Goal: Task Accomplishment & Management: Manage account settings

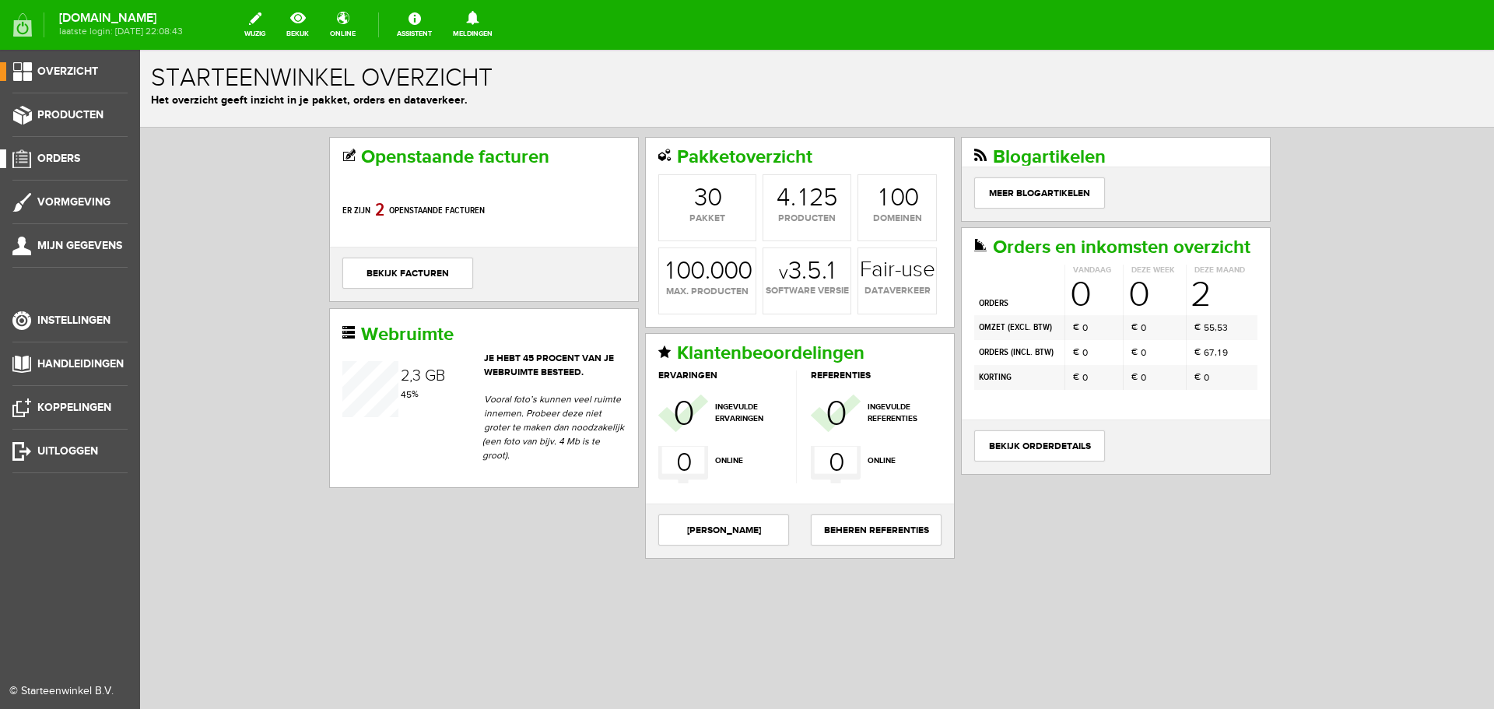
click at [55, 157] on span "Orders" at bounding box center [58, 158] width 43 height 13
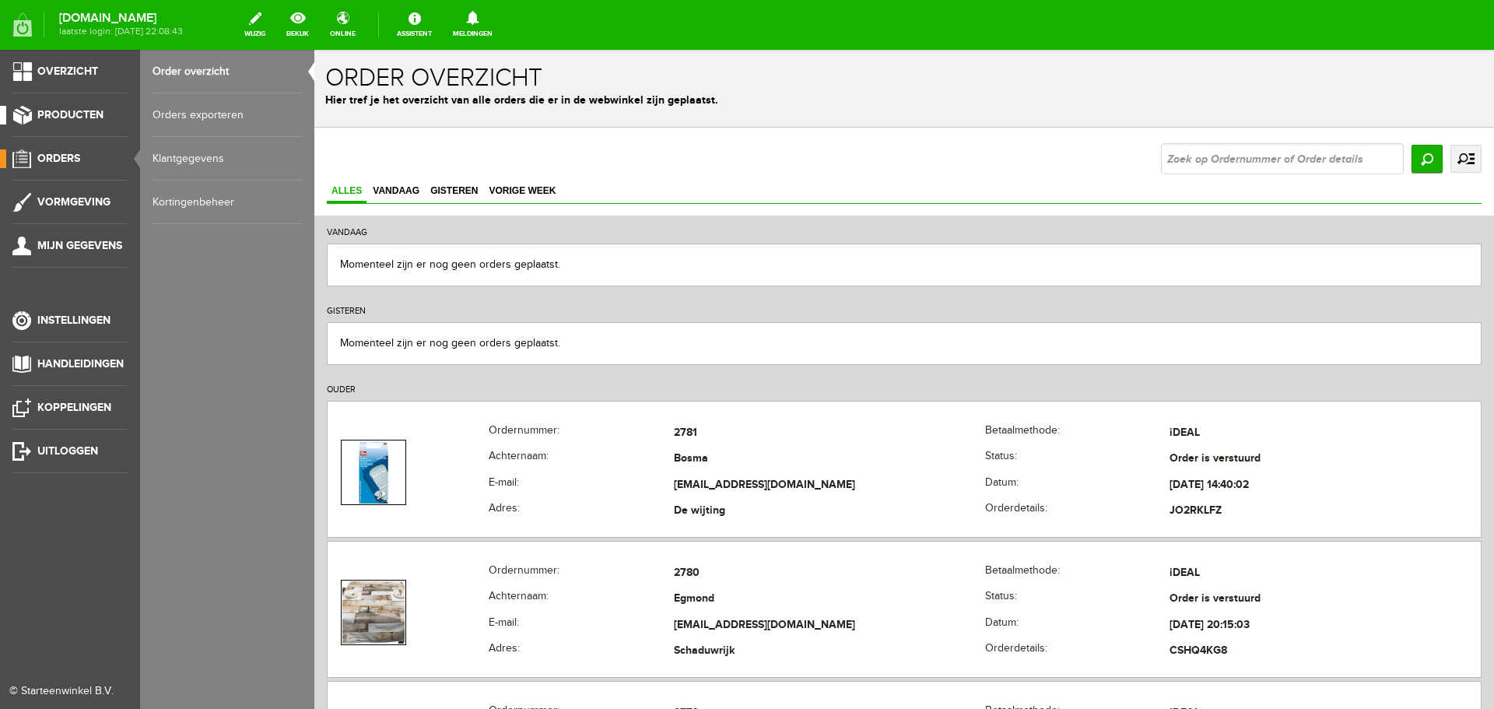
click at [56, 110] on span "Producten" at bounding box center [70, 114] width 66 height 13
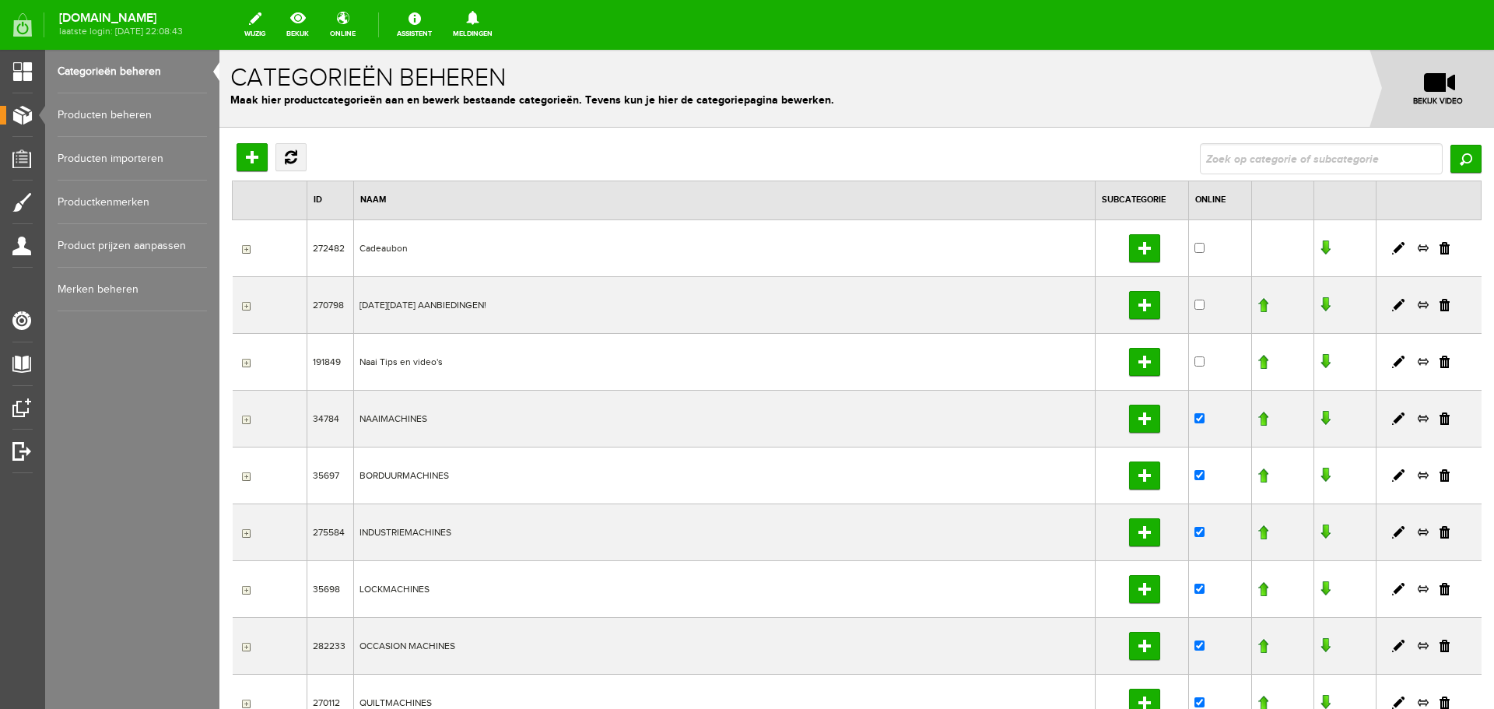
click at [129, 112] on link "Producten beheren" at bounding box center [132, 115] width 149 height 44
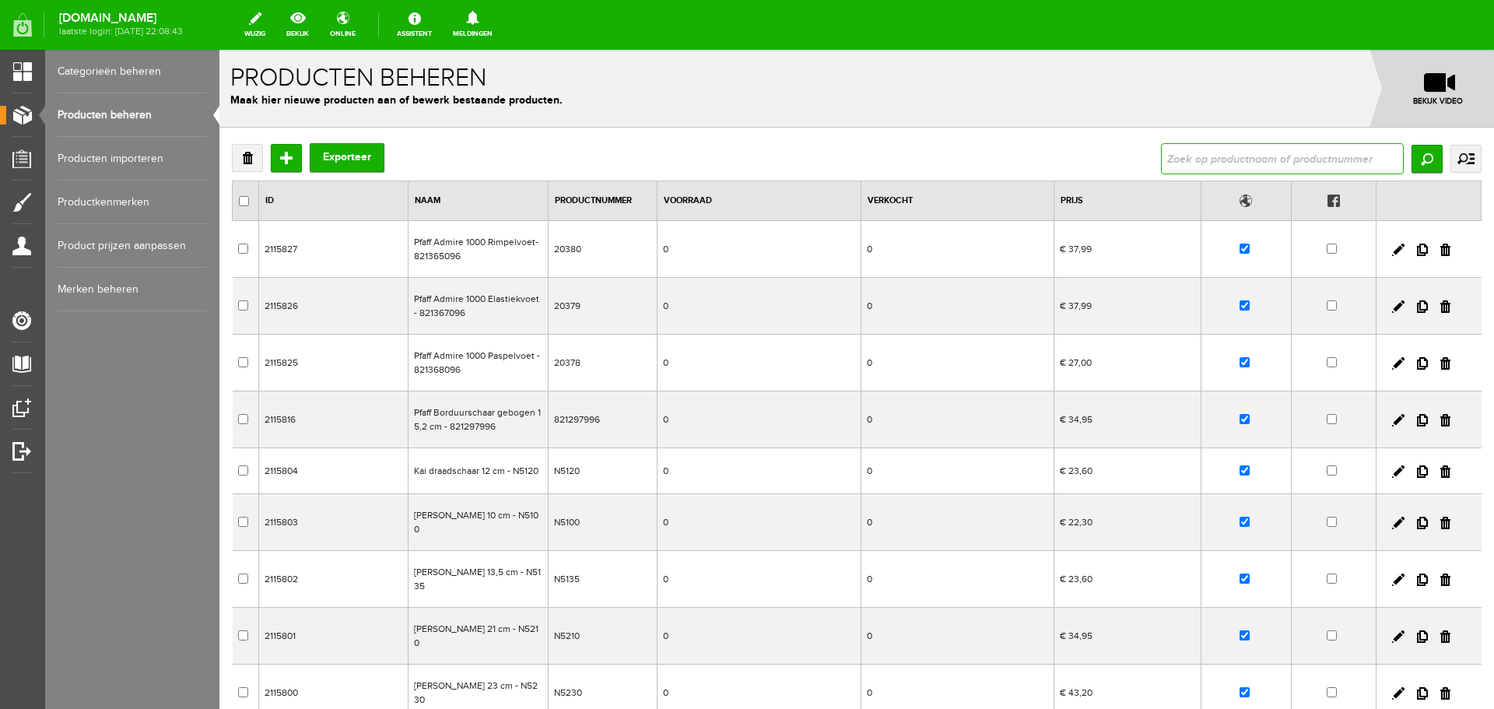
click at [1211, 154] on input "text" at bounding box center [1282, 158] width 243 height 31
type input "lewenstein lock"
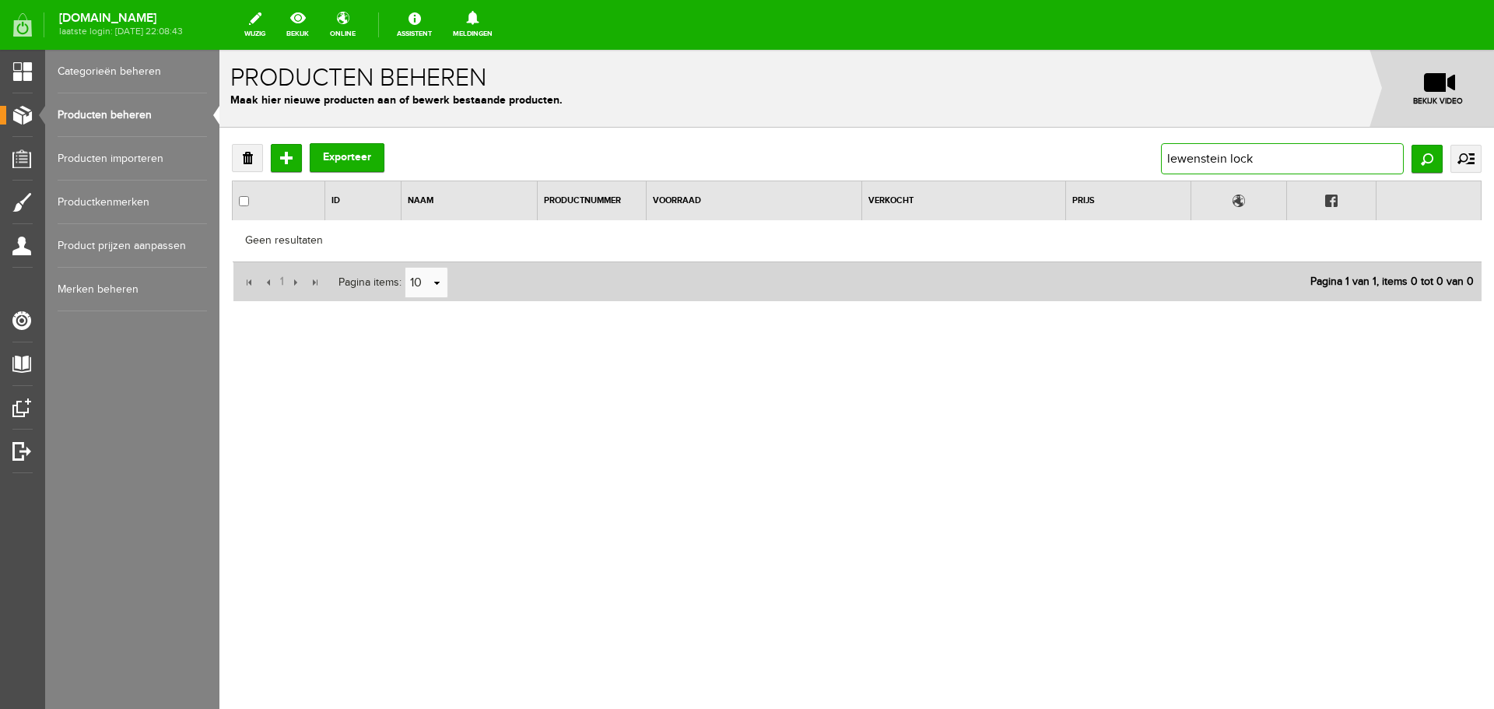
drag, startPoint x: 1233, startPoint y: 153, endPoint x: 1329, endPoint y: 159, distance: 95.9
click at [1331, 159] on input "lewenstein lock" at bounding box center [1282, 158] width 243 height 31
type input "lewenstein"
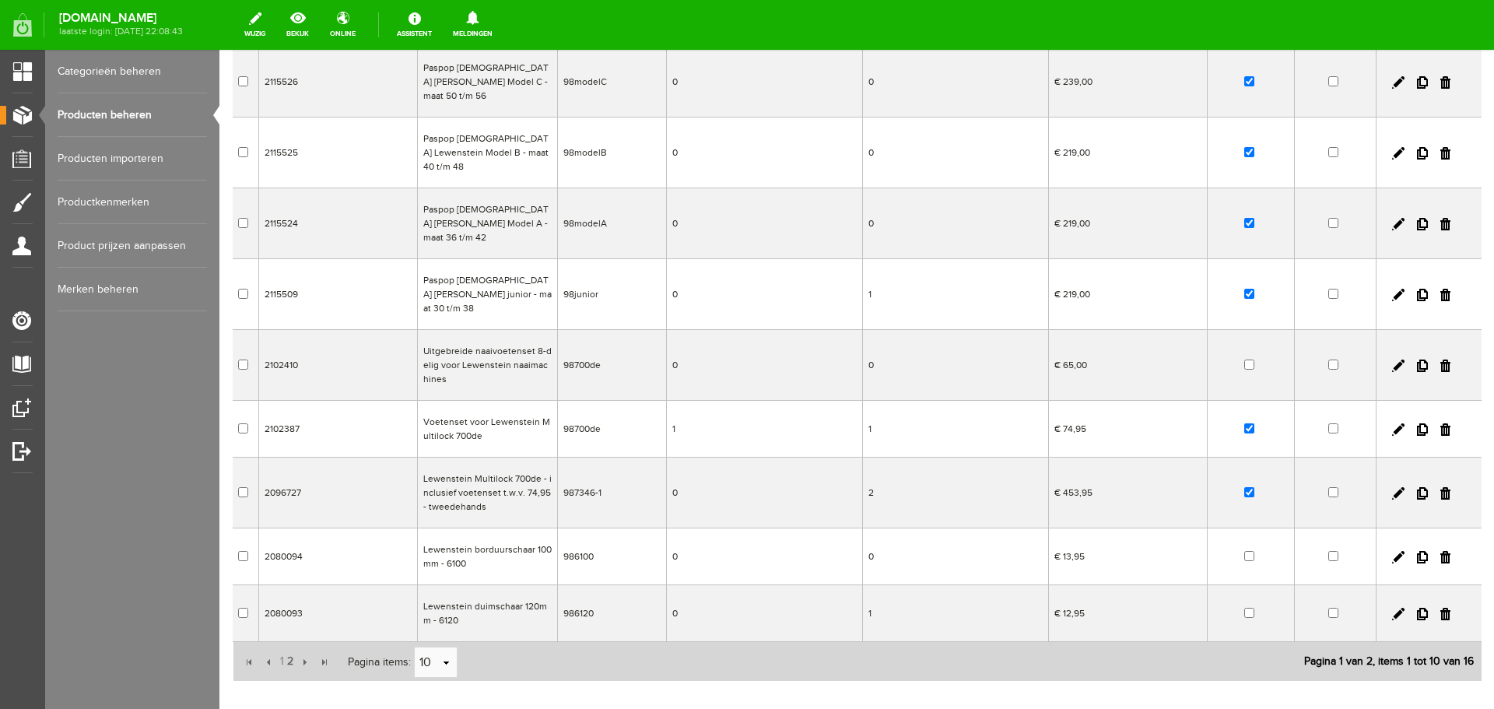
scroll to position [233, 0]
click at [289, 644] on span "2" at bounding box center [290, 659] width 9 height 31
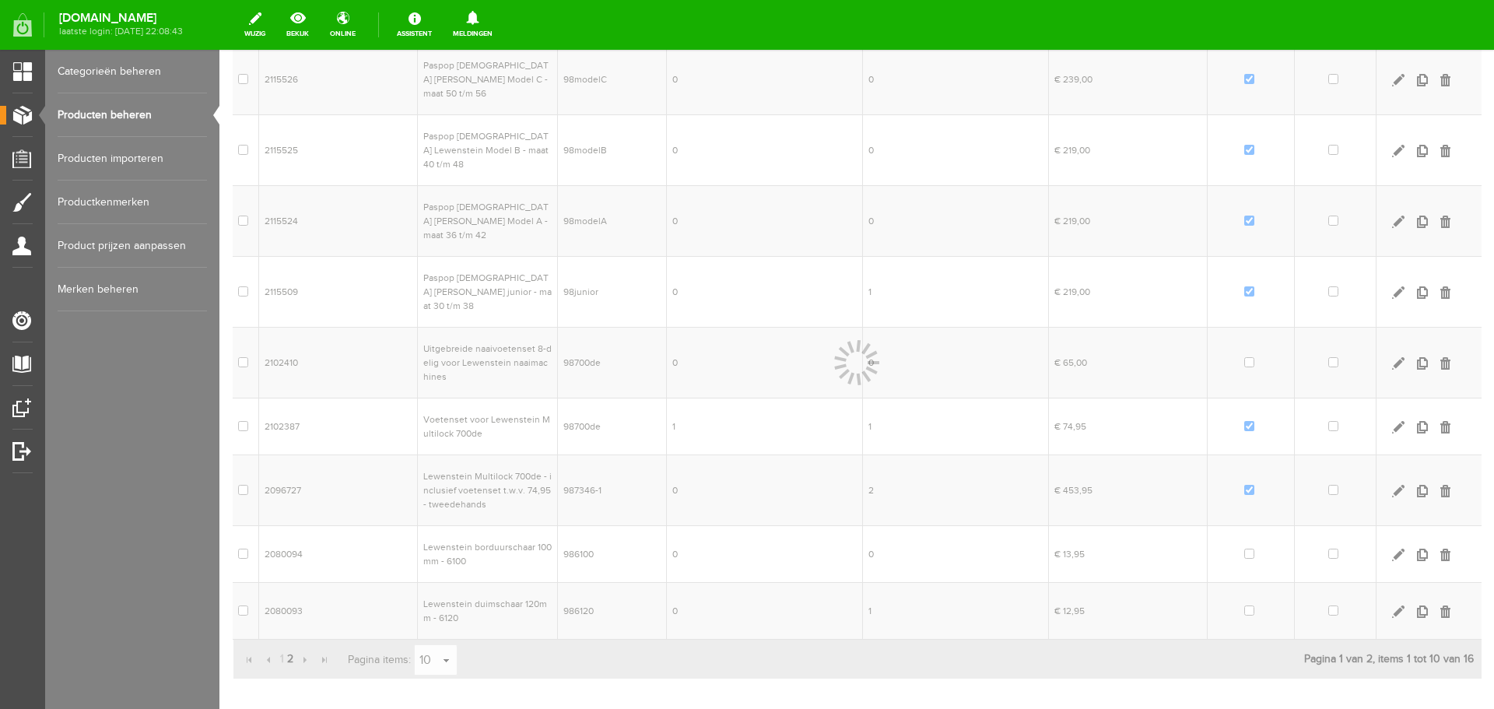
scroll to position [0, 0]
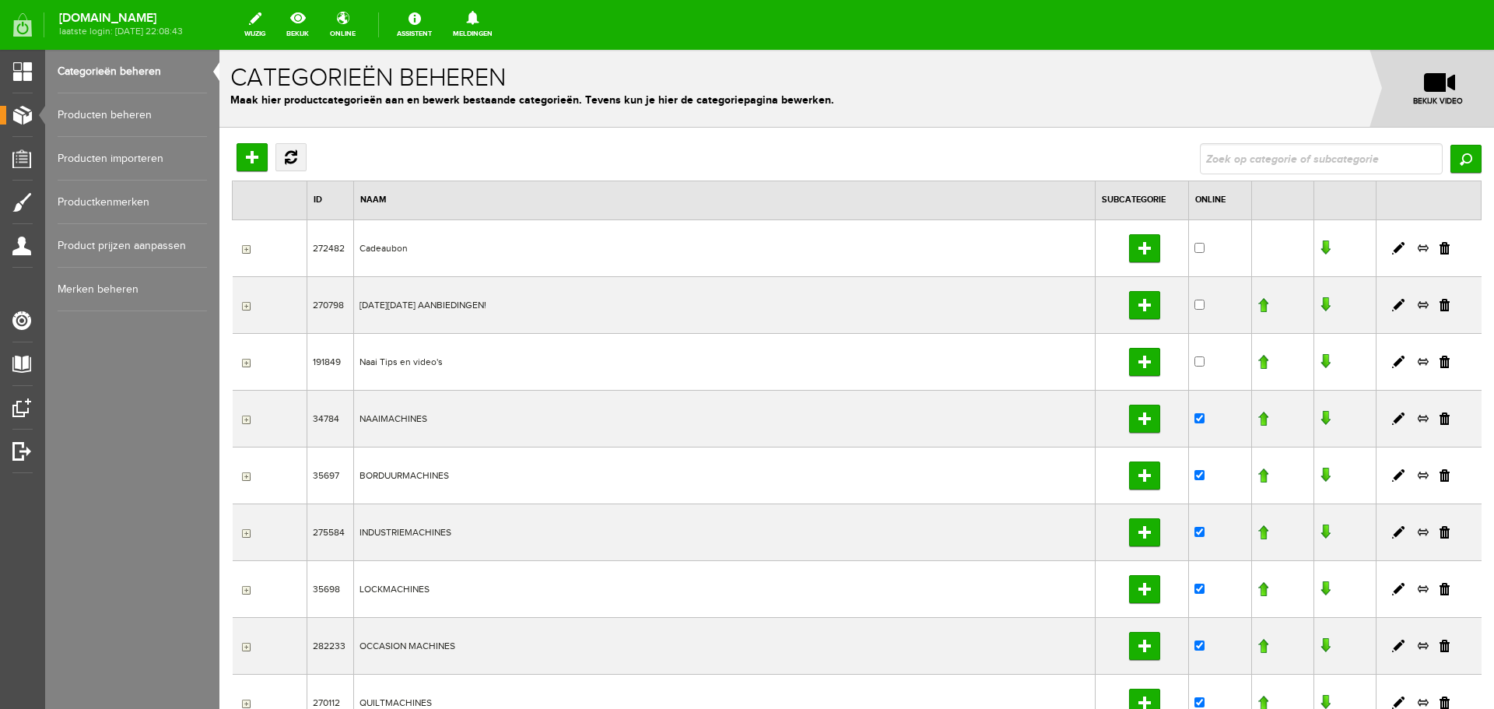
drag, startPoint x: 108, startPoint y: 110, endPoint x: 218, endPoint y: 140, distance: 113.8
click at [108, 110] on link "Producten beheren" at bounding box center [132, 115] width 149 height 44
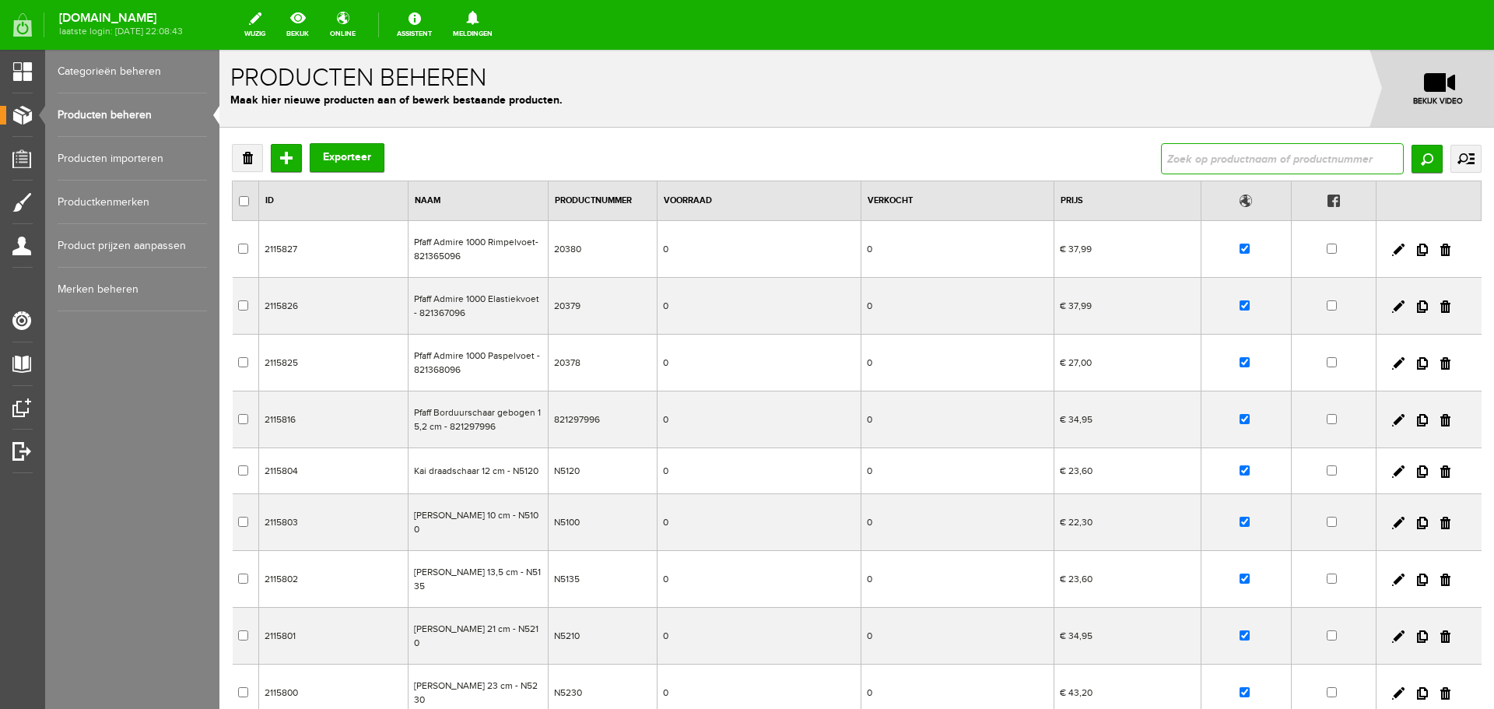
click at [1207, 158] on input "text" at bounding box center [1282, 158] width 243 height 31
type input "lewenstein"
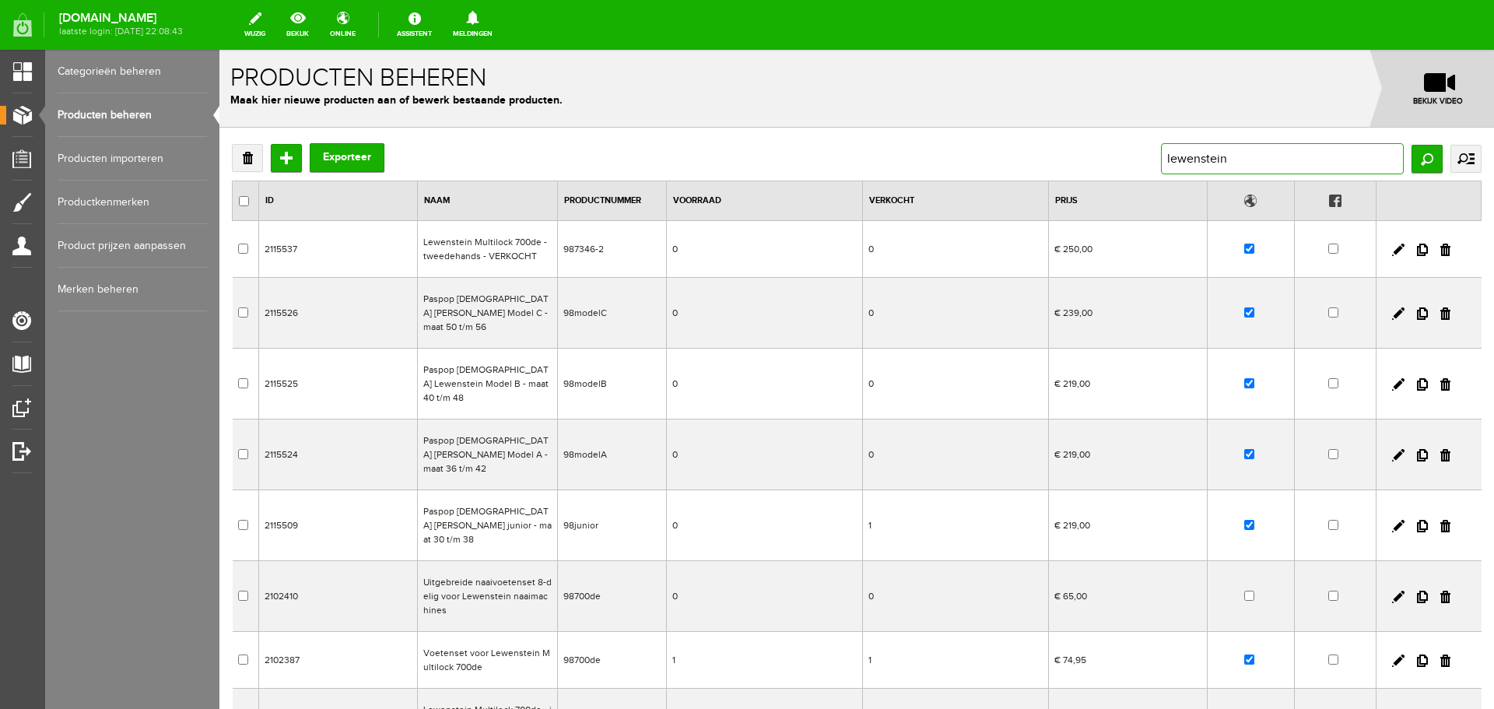
drag, startPoint x: 1222, startPoint y: 157, endPoint x: 1114, endPoint y: 158, distance: 108.9
click at [1114, 158] on div "Verwijderen Toevoegen Exporteer lewenstein Zoeken uitgebreid zoeken Categorie C…" at bounding box center [857, 158] width 1250 height 31
type input "282714"
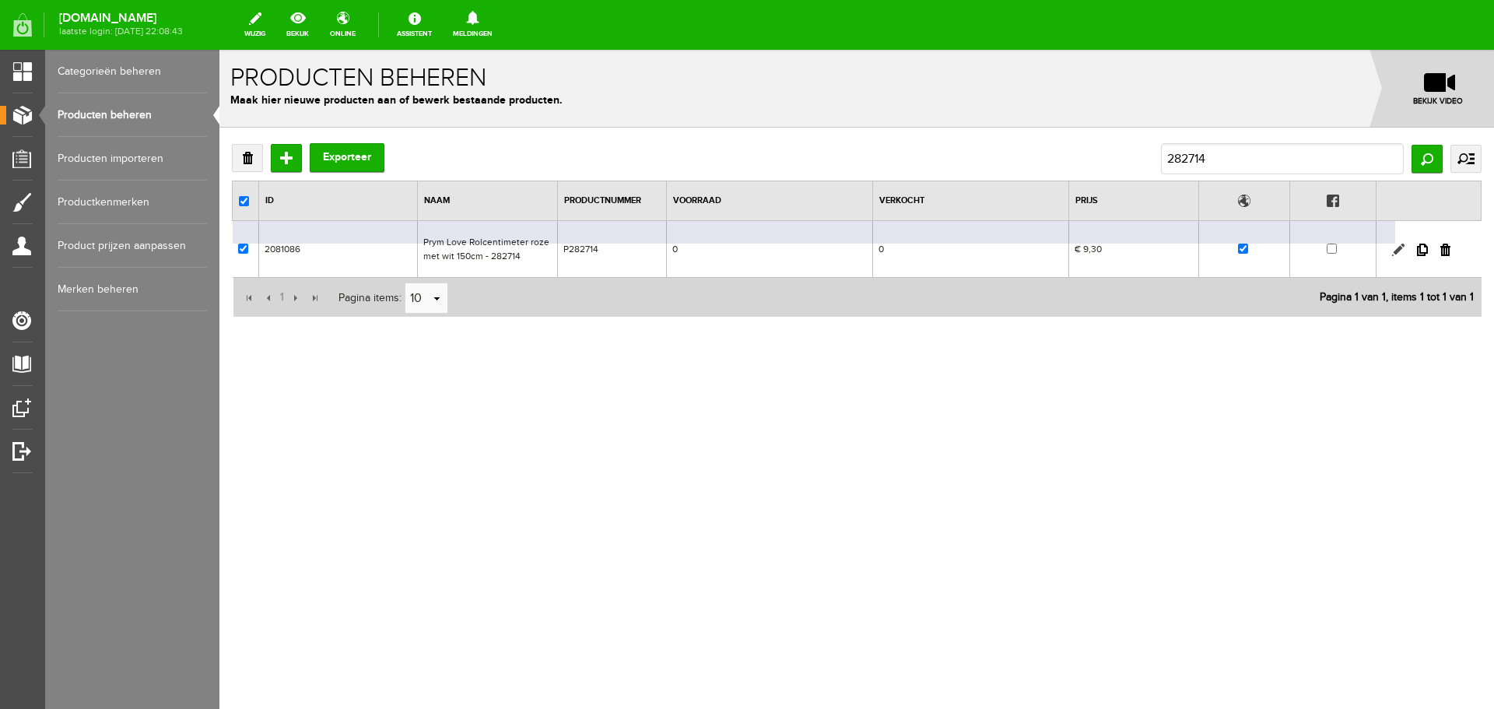
click at [1399, 247] on link at bounding box center [1398, 250] width 12 height 12
checkbox input "true"
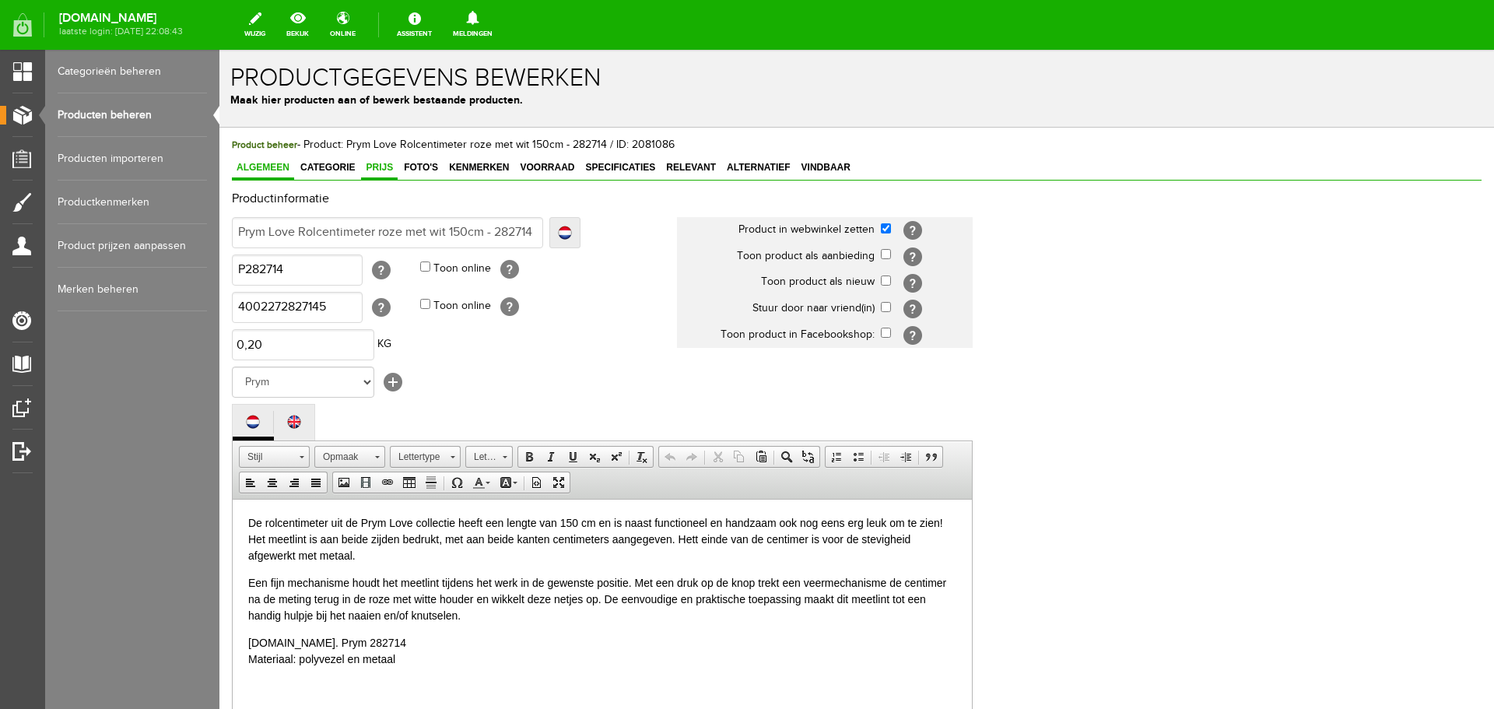
click at [370, 166] on span "Prijs" at bounding box center [379, 167] width 37 height 11
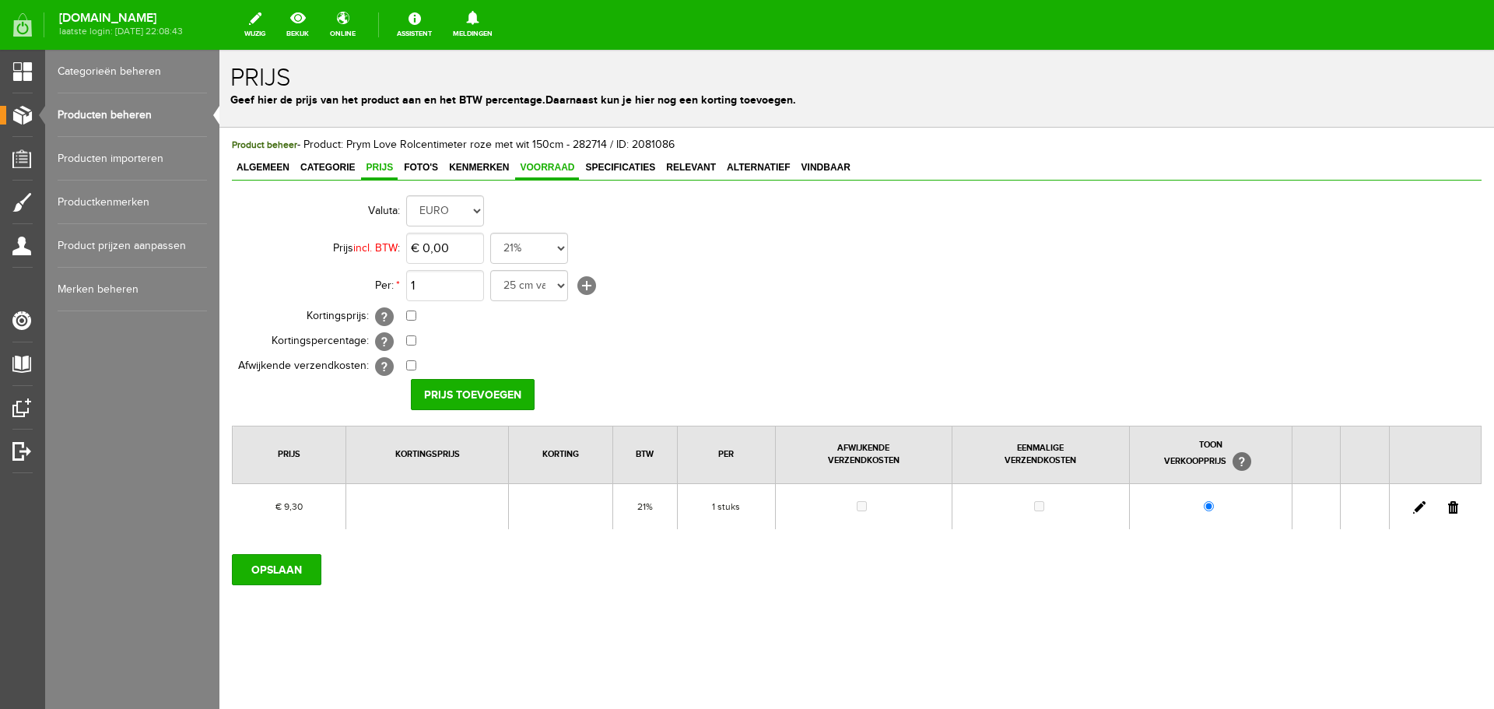
drag, startPoint x: 544, startPoint y: 163, endPoint x: 544, endPoint y: 172, distance: 9.3
click at [544, 163] on span "Voorraad" at bounding box center [547, 167] width 64 height 11
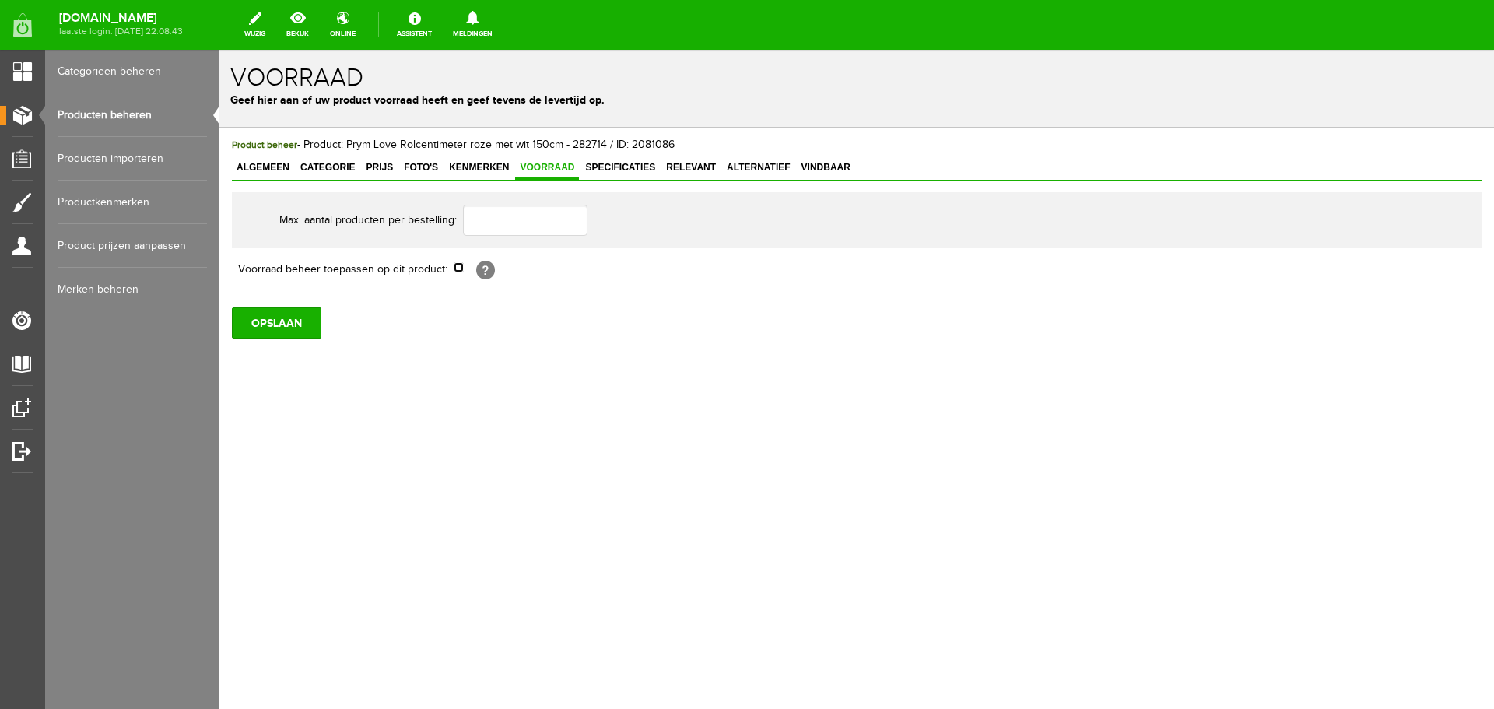
click at [460, 268] on input "checkbox" at bounding box center [459, 267] width 10 height 10
checkbox input "true"
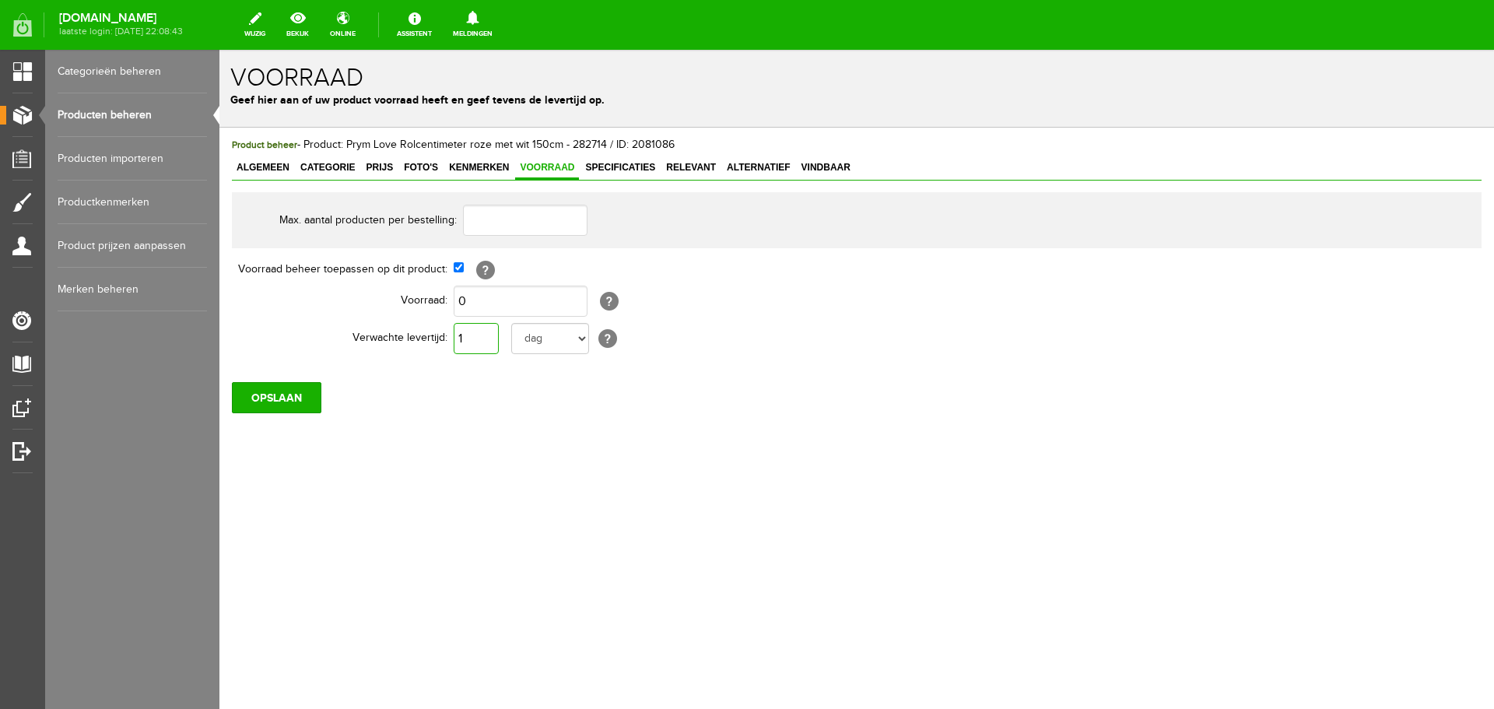
click at [475, 335] on input "1" at bounding box center [476, 338] width 45 height 31
click at [294, 399] on input "OPSLAAN" at bounding box center [276, 397] width 89 height 31
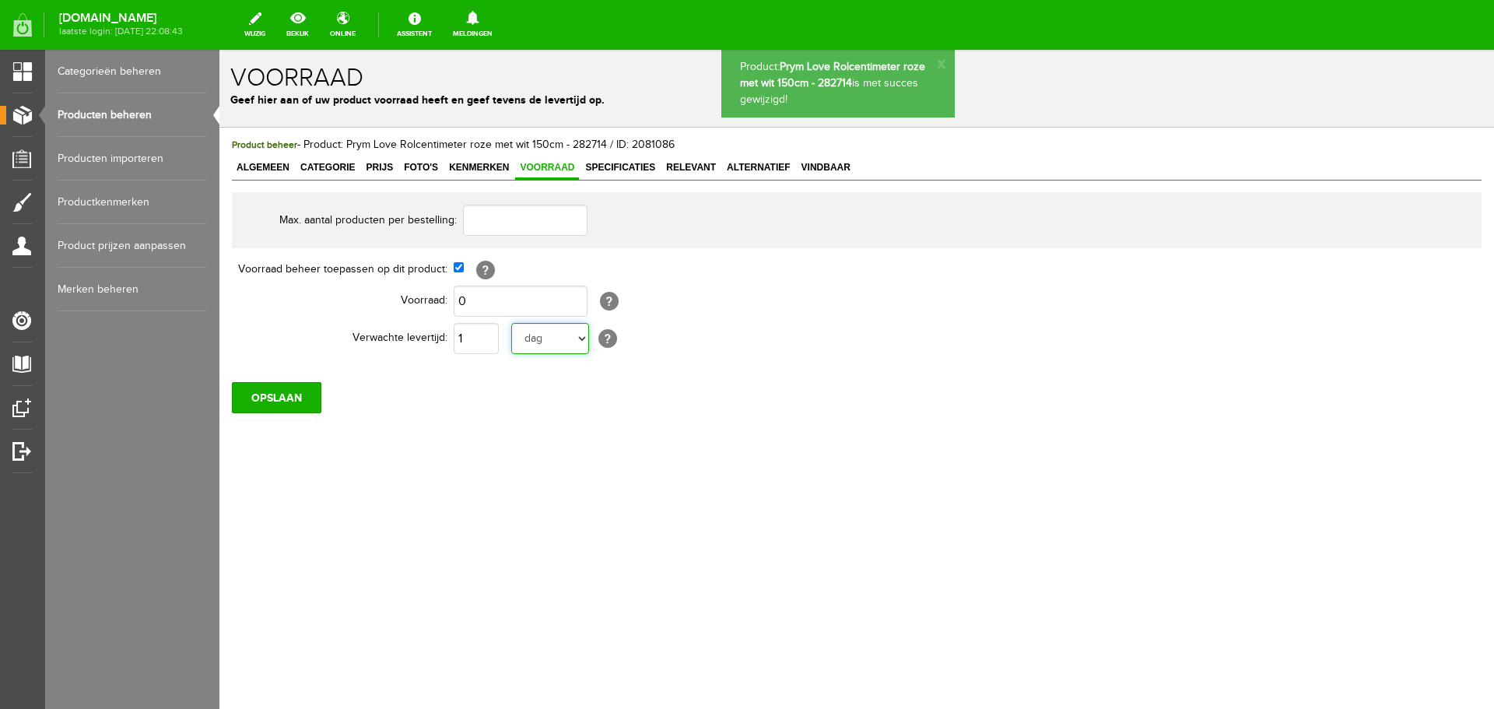
click at [581, 338] on select "dag dagen week weken maand maanden jaar jaren werkdagen" at bounding box center [550, 338] width 78 height 31
select select "year"
click at [511, 323] on select "dag dagen week weken maand maanden jaar jaren werkdagen" at bounding box center [550, 338] width 78 height 31
click at [293, 399] on input "OPSLAAN" at bounding box center [276, 397] width 89 height 31
click at [100, 112] on link "Producten beheren" at bounding box center [132, 115] width 149 height 44
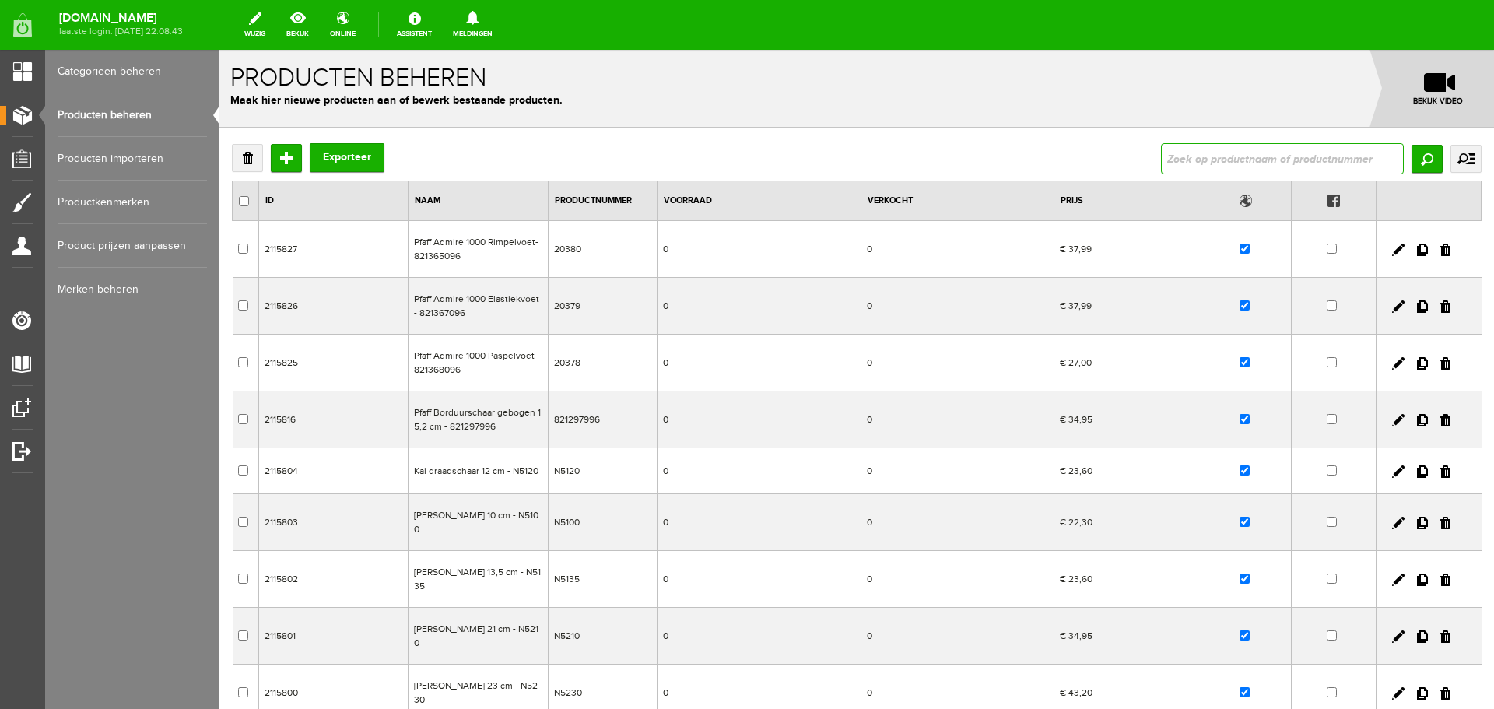
click at [1175, 157] on input "text" at bounding box center [1282, 158] width 243 height 31
type input "403102"
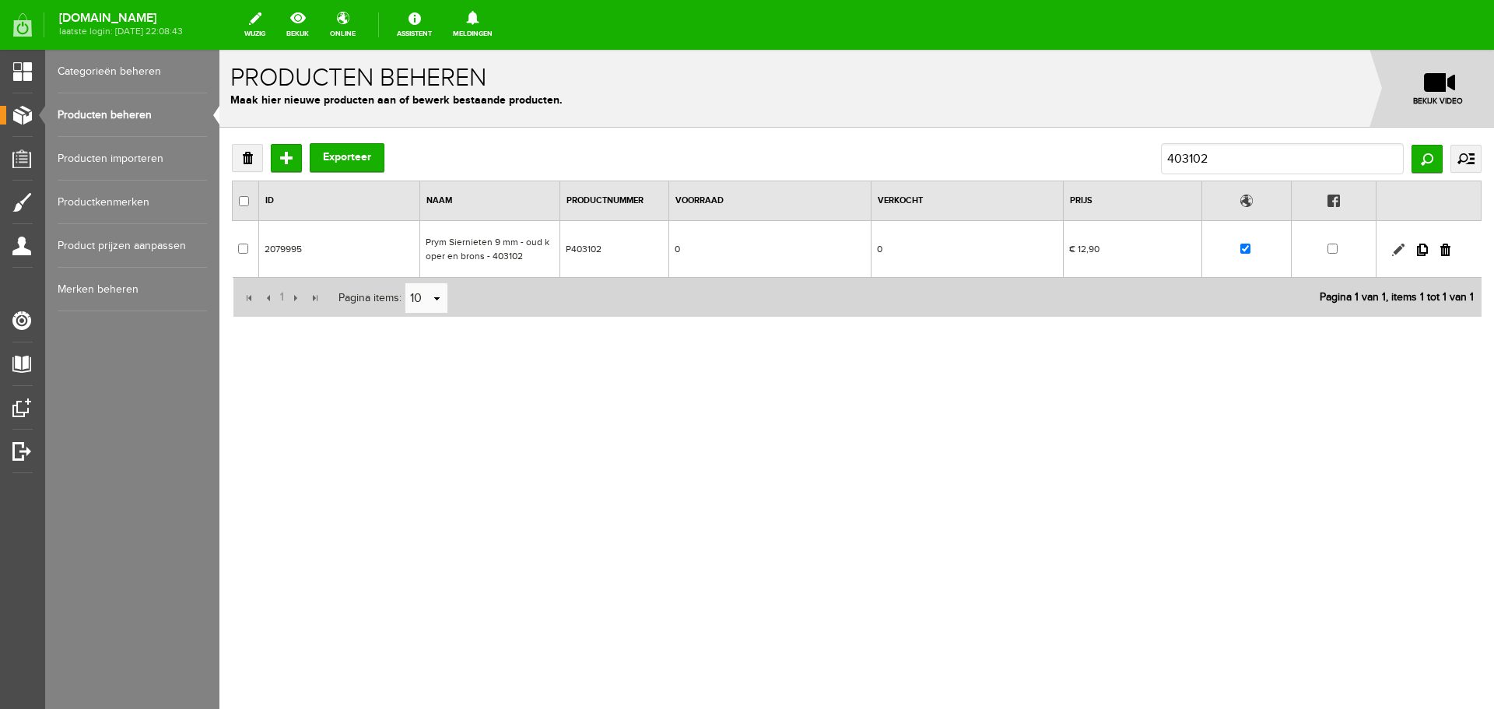
click at [1396, 245] on link at bounding box center [1398, 250] width 12 height 12
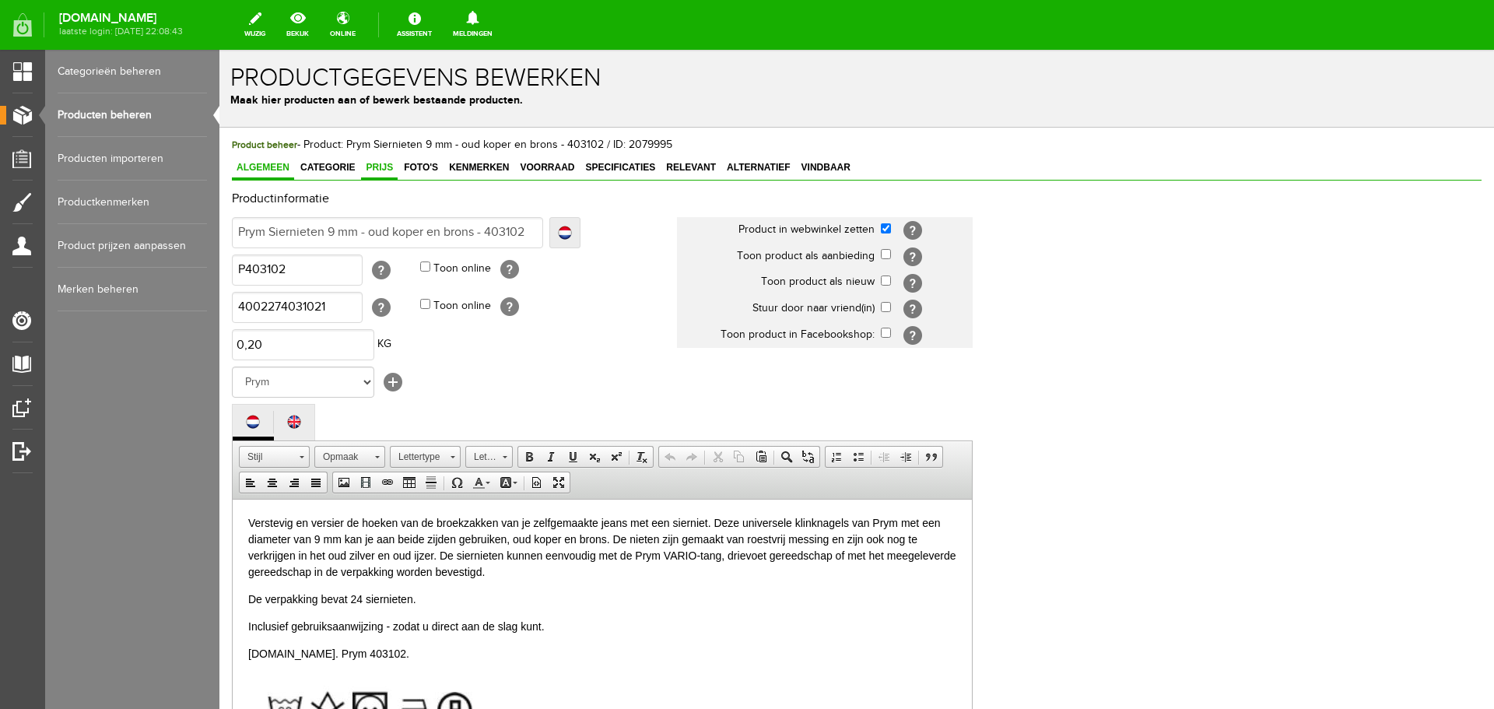
click at [377, 168] on span "Prijs" at bounding box center [379, 167] width 37 height 11
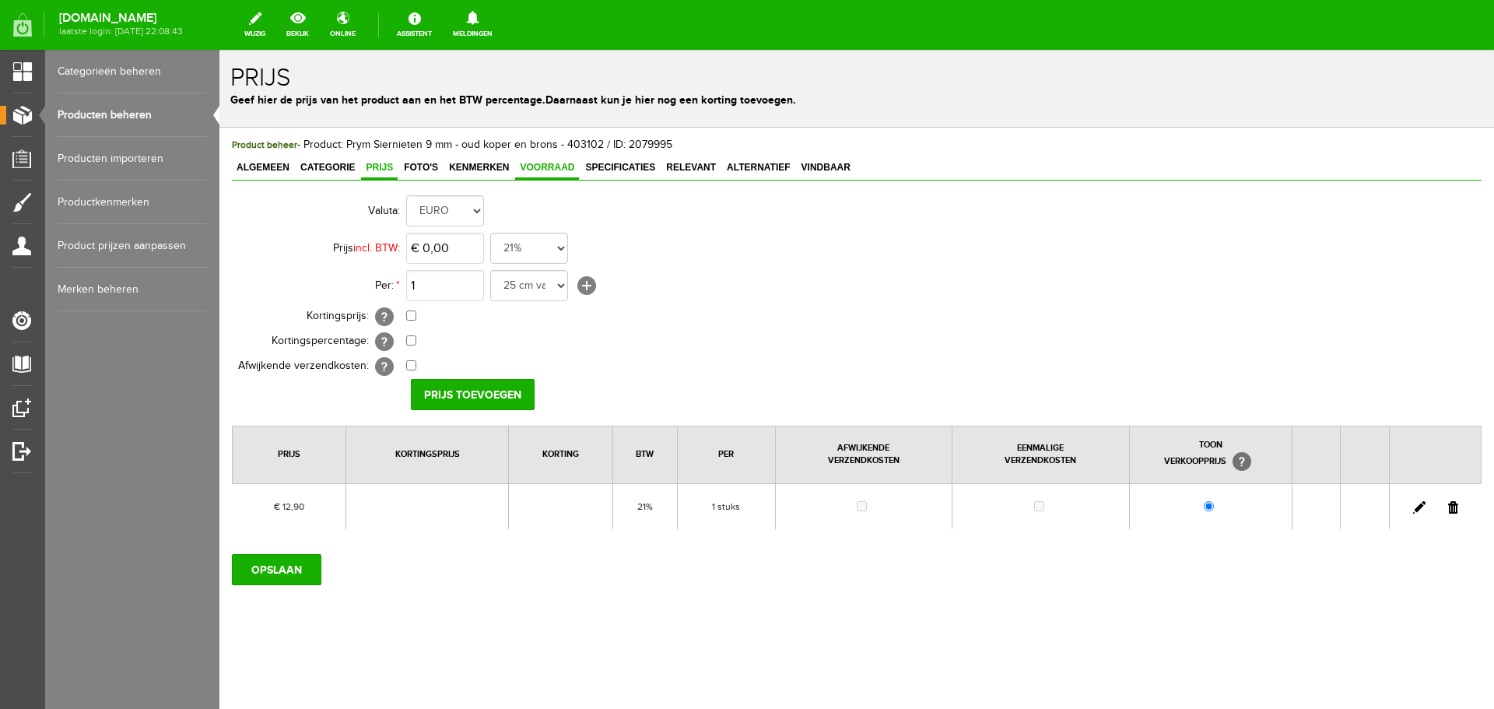
click at [541, 167] on span "Voorraad" at bounding box center [547, 167] width 64 height 11
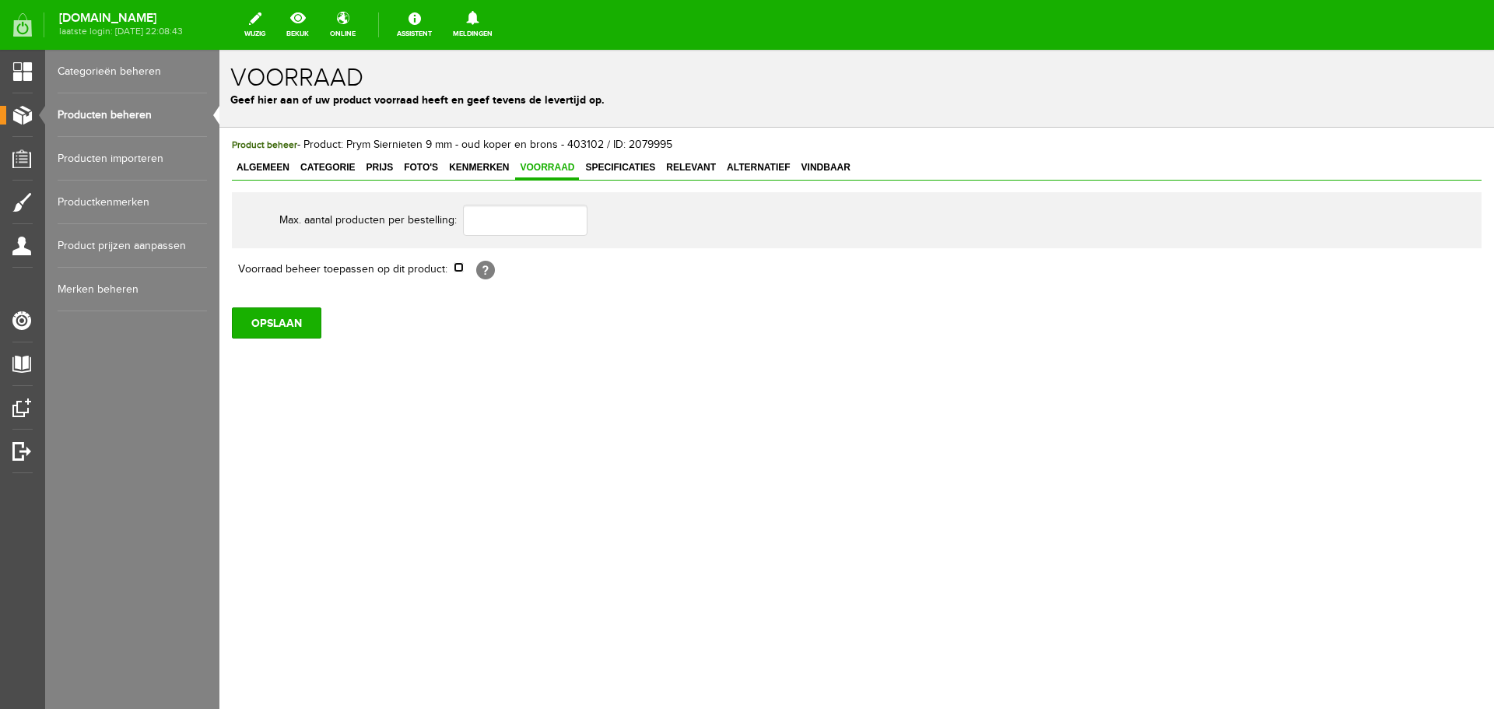
click at [457, 268] on input "checkbox" at bounding box center [459, 267] width 10 height 10
checkbox input "true"
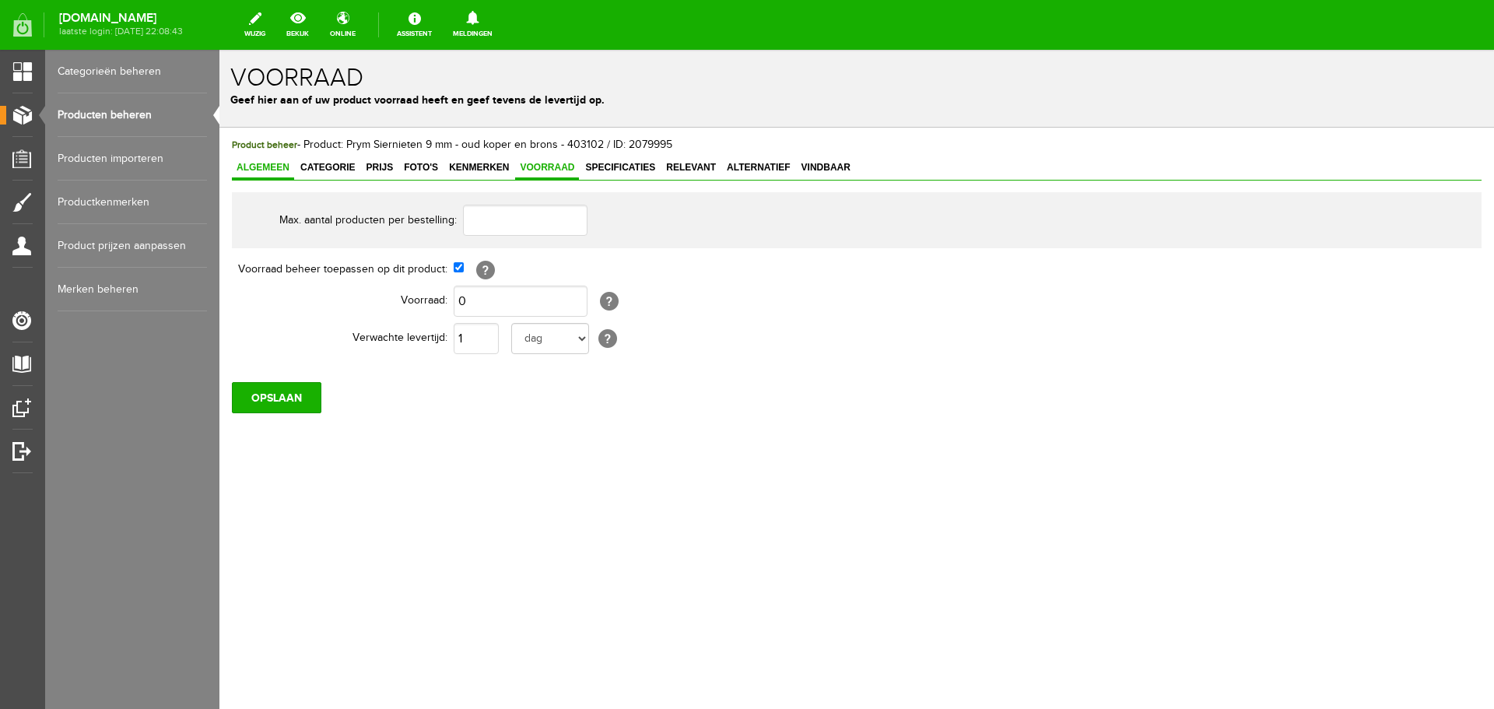
click at [254, 168] on span "Algemeen" at bounding box center [263, 167] width 62 height 11
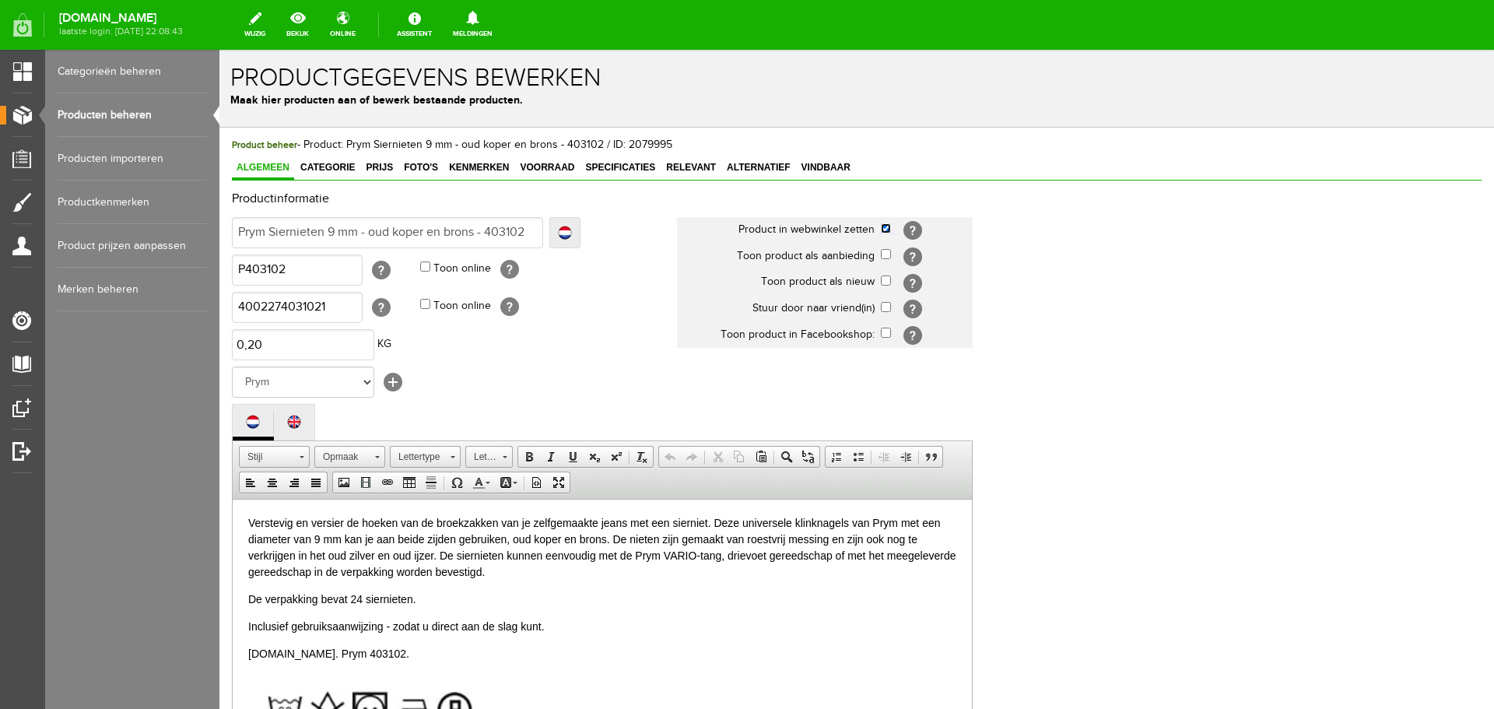
click at [882, 227] on input "checkbox" at bounding box center [886, 228] width 10 height 10
checkbox input "false"
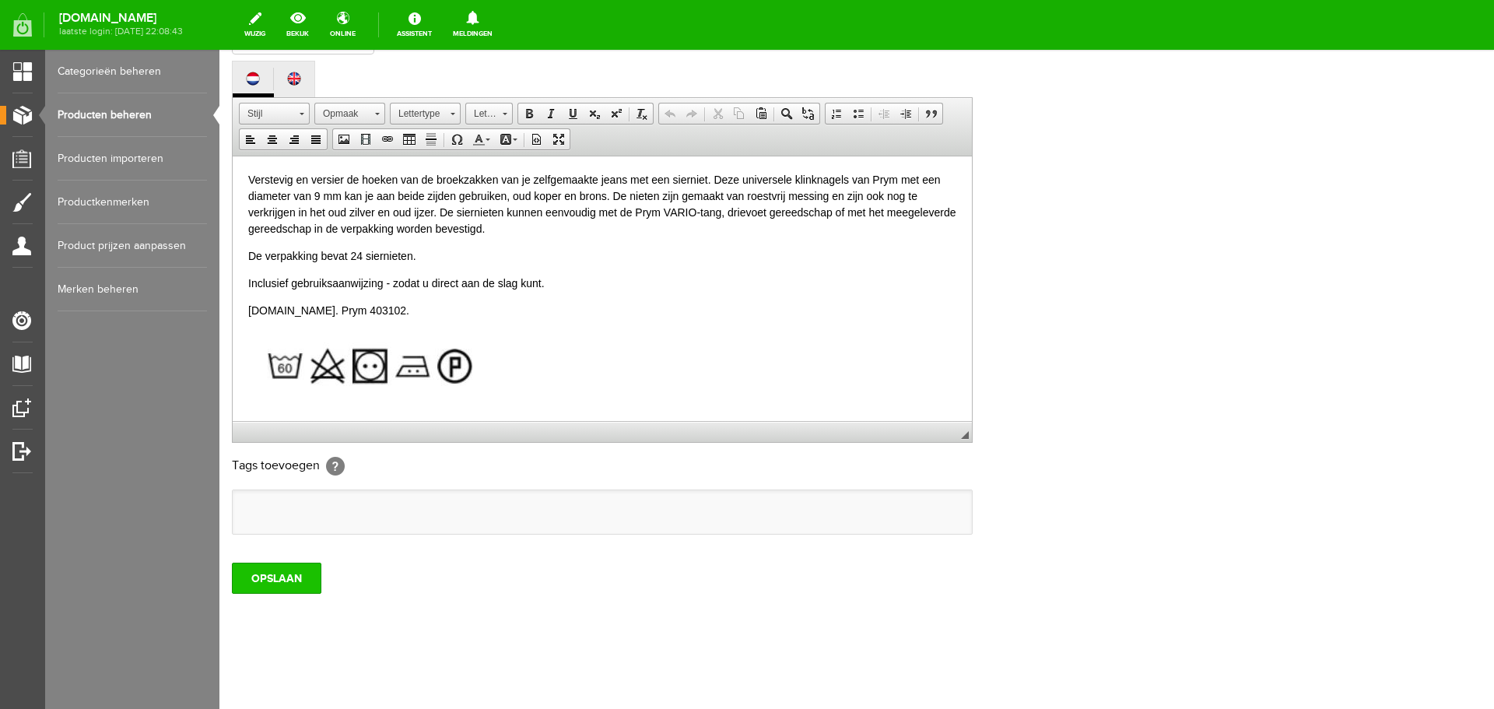
click at [272, 584] on input "OPSLAAN" at bounding box center [276, 578] width 89 height 31
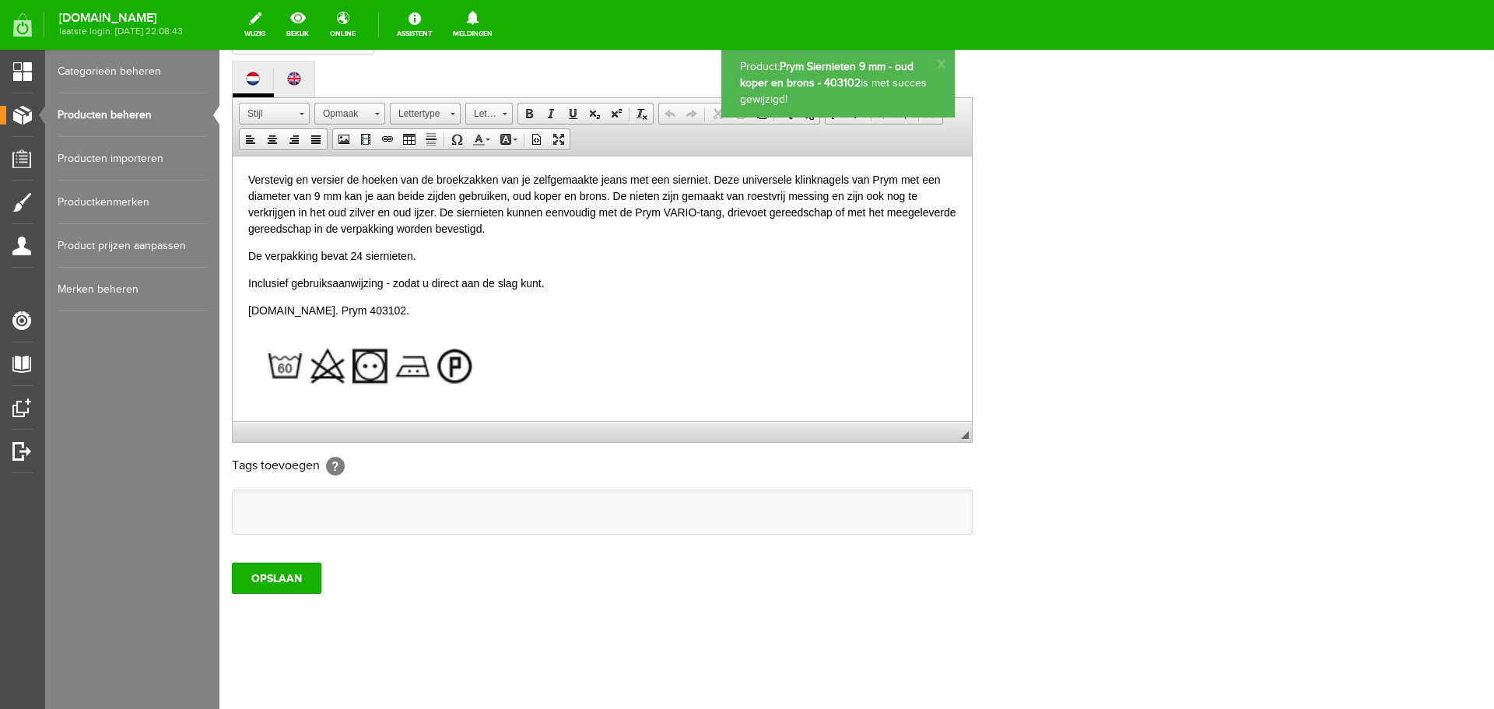
scroll to position [0, 0]
